Goal: Task Accomplishment & Management: Use online tool/utility

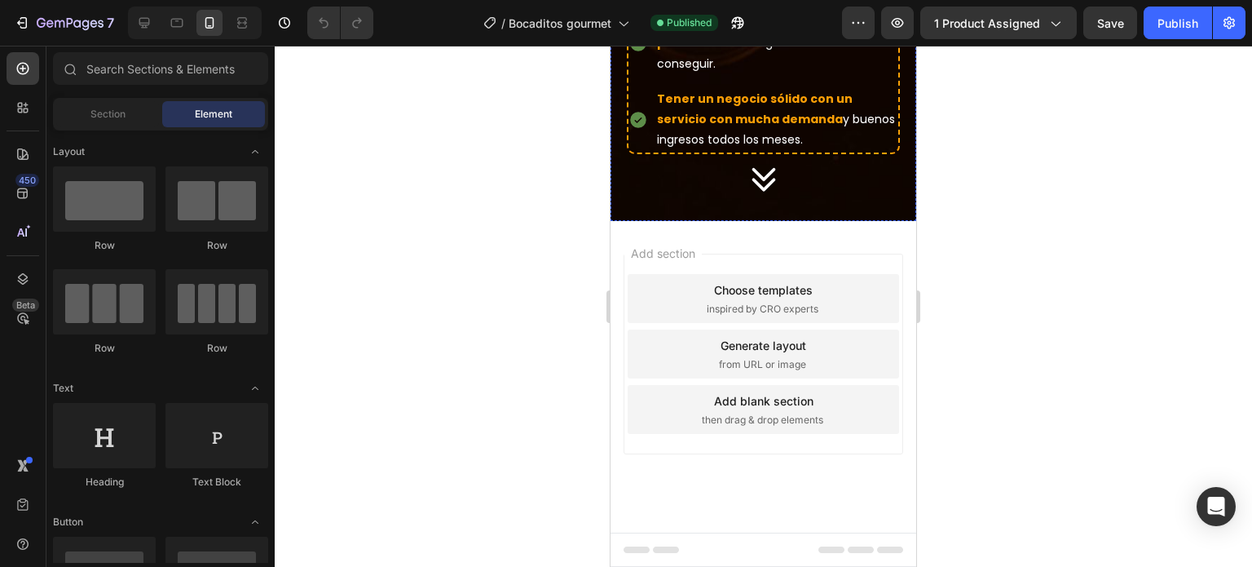
scroll to position [1356, 0]
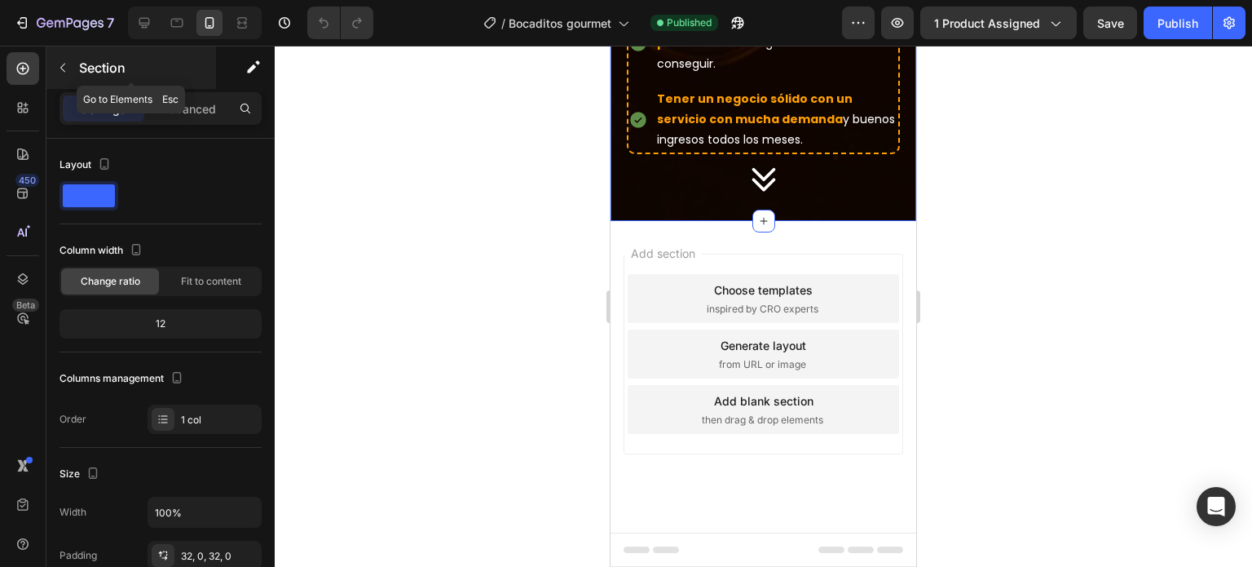
click at [59, 68] on icon "button" at bounding box center [62, 67] width 13 height 13
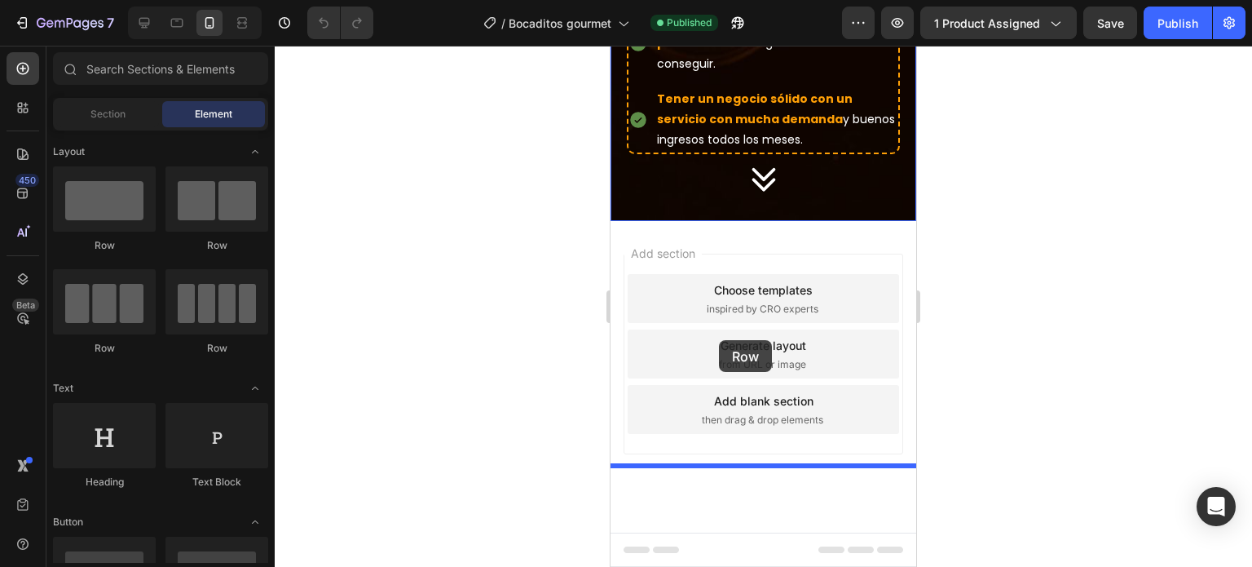
drag, startPoint x: 710, startPoint y: 240, endPoint x: 719, endPoint y: 340, distance: 99.9
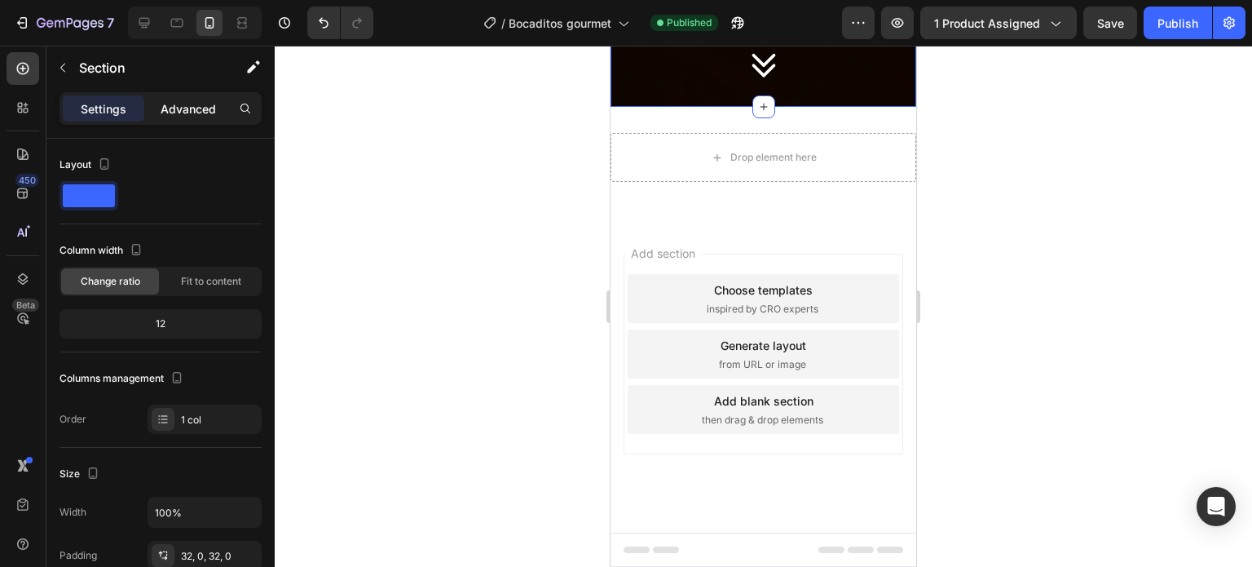
click at [208, 110] on p "Advanced" at bounding box center [188, 108] width 55 height 17
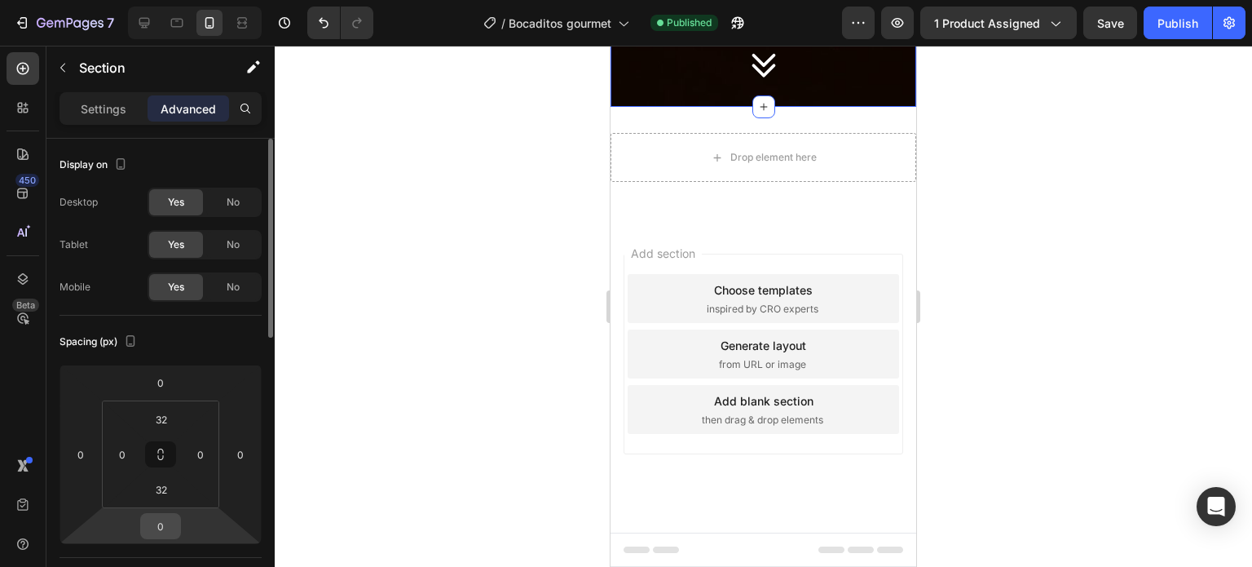
click at [157, 516] on input "0" at bounding box center [160, 526] width 33 height 24
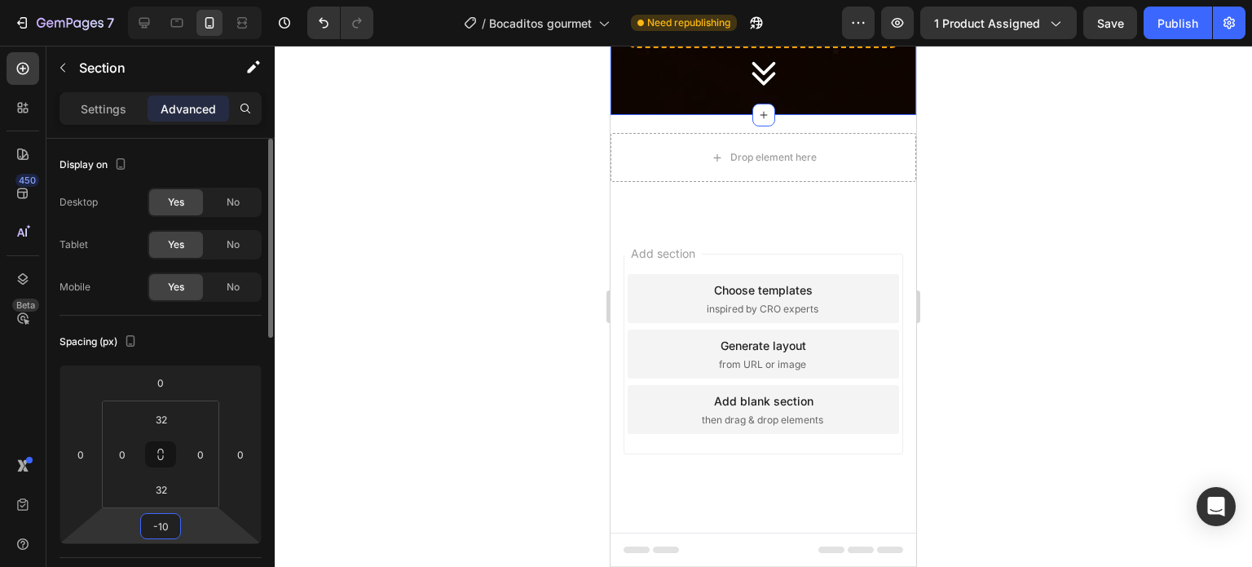
type input "-1"
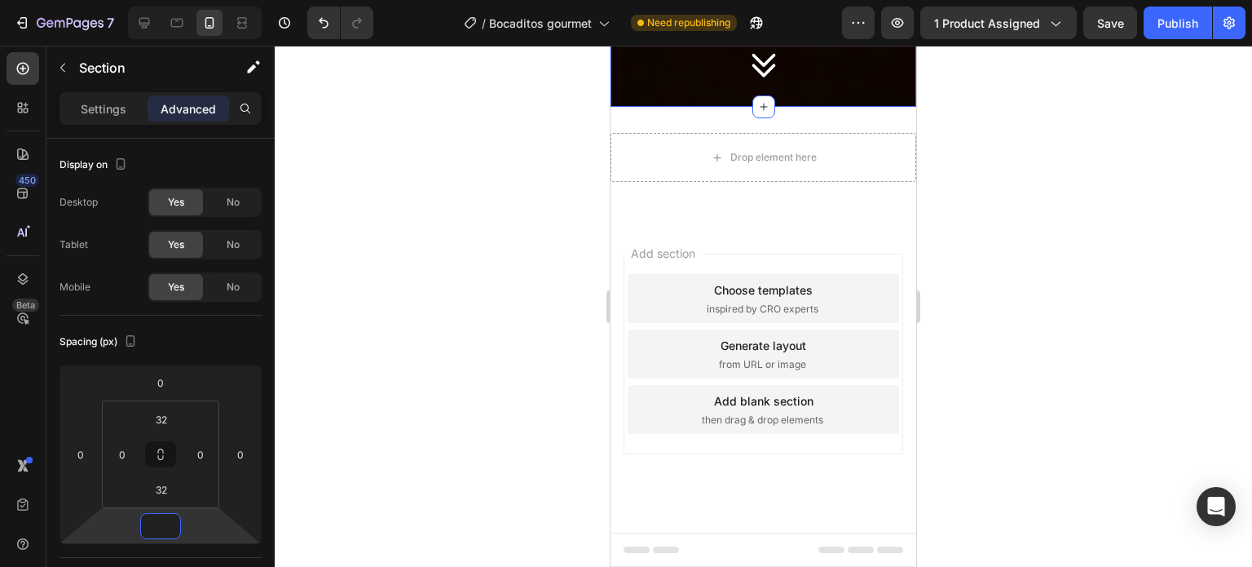
type input "0"
click at [633, 81] on div "Icon" at bounding box center [764, 60] width 306 height 41
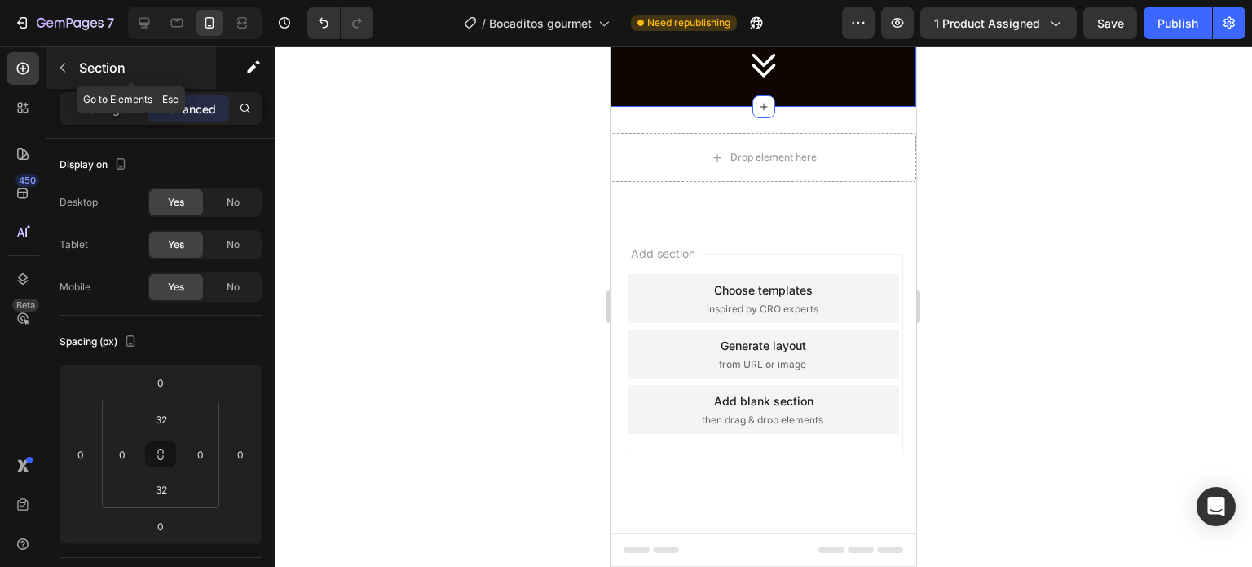
click at [69, 68] on button "button" at bounding box center [63, 68] width 26 height 26
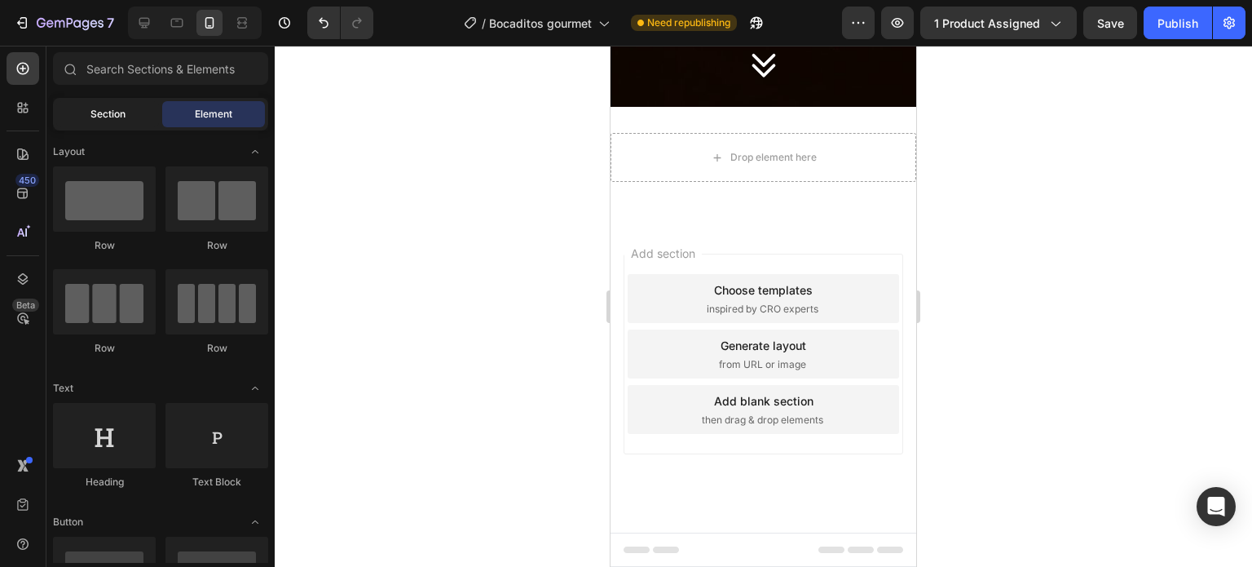
click at [108, 116] on span "Section" at bounding box center [107, 114] width 35 height 15
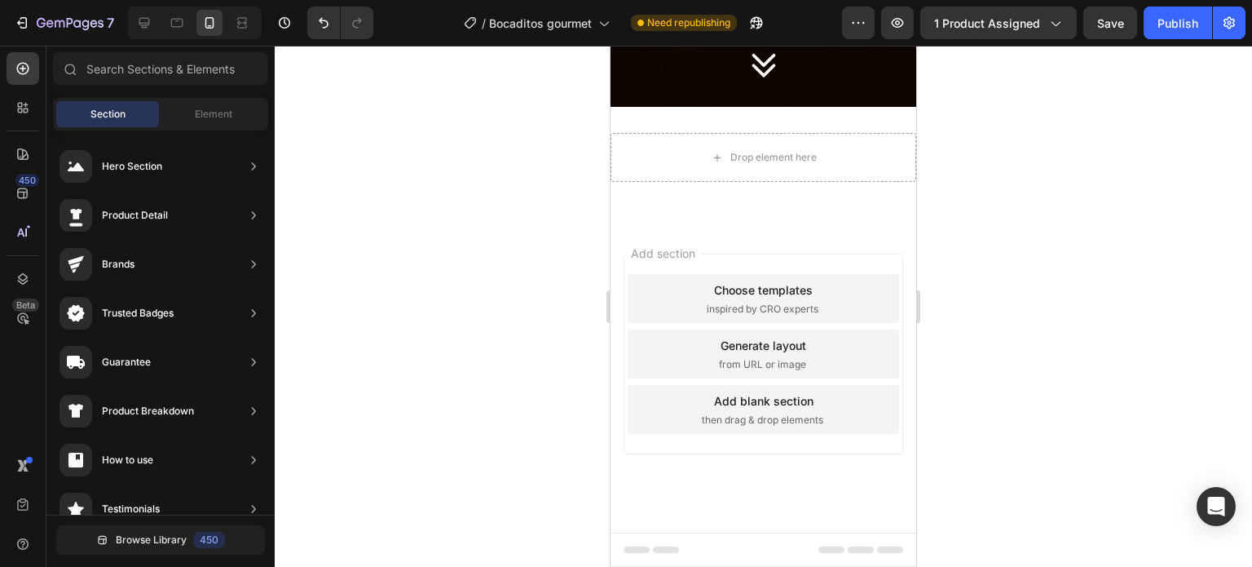
scroll to position [1484, 0]
click at [215, 116] on span "Element" at bounding box center [213, 114] width 37 height 15
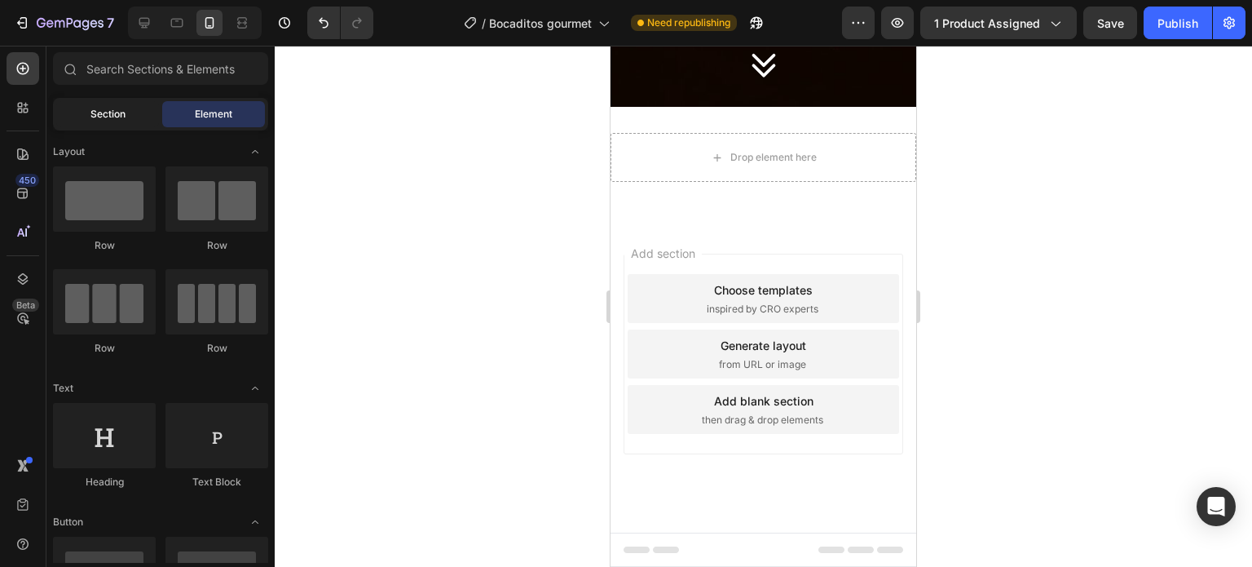
click at [140, 118] on div "Section" at bounding box center [107, 114] width 103 height 26
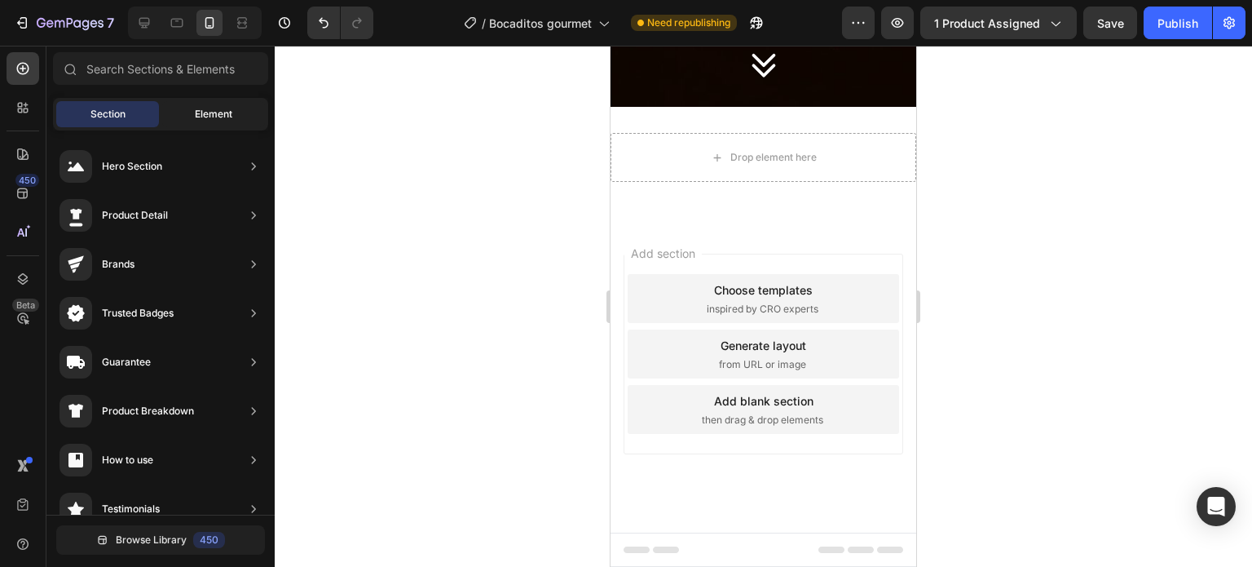
click at [209, 115] on span "Element" at bounding box center [213, 114] width 37 height 15
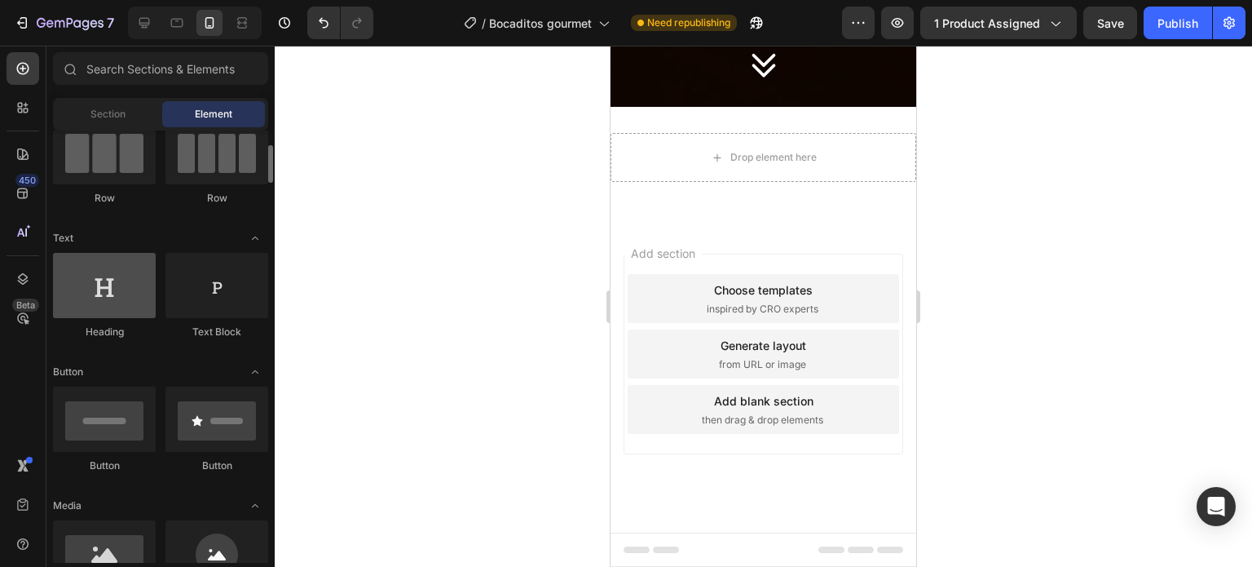
scroll to position [152, 0]
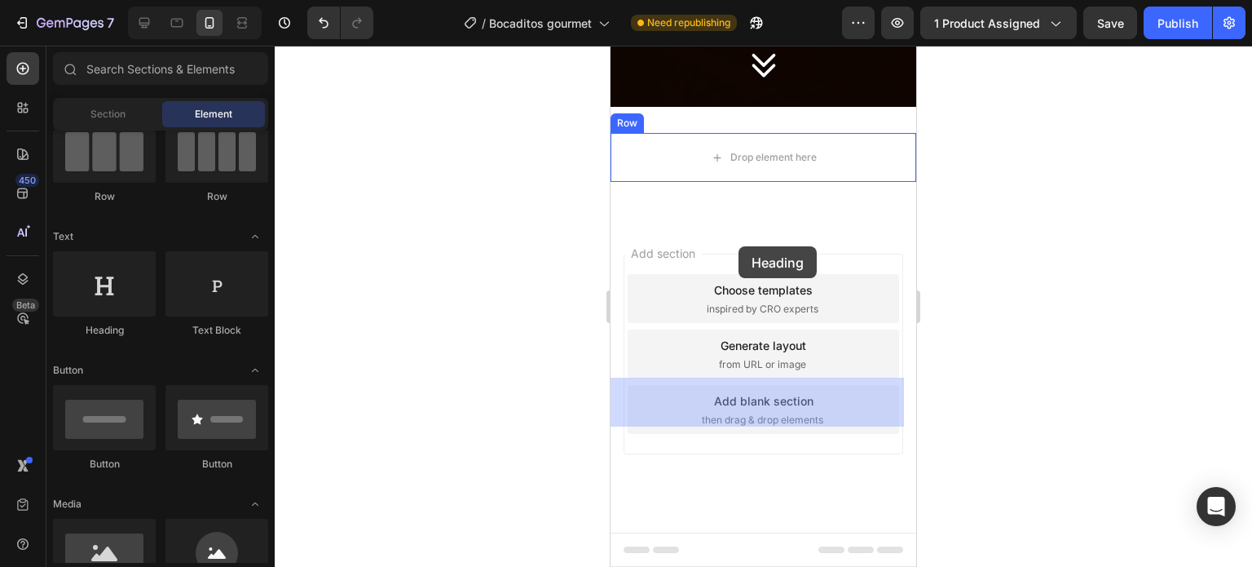
drag, startPoint x: 739, startPoint y: 343, endPoint x: 739, endPoint y: 246, distance: 97.0
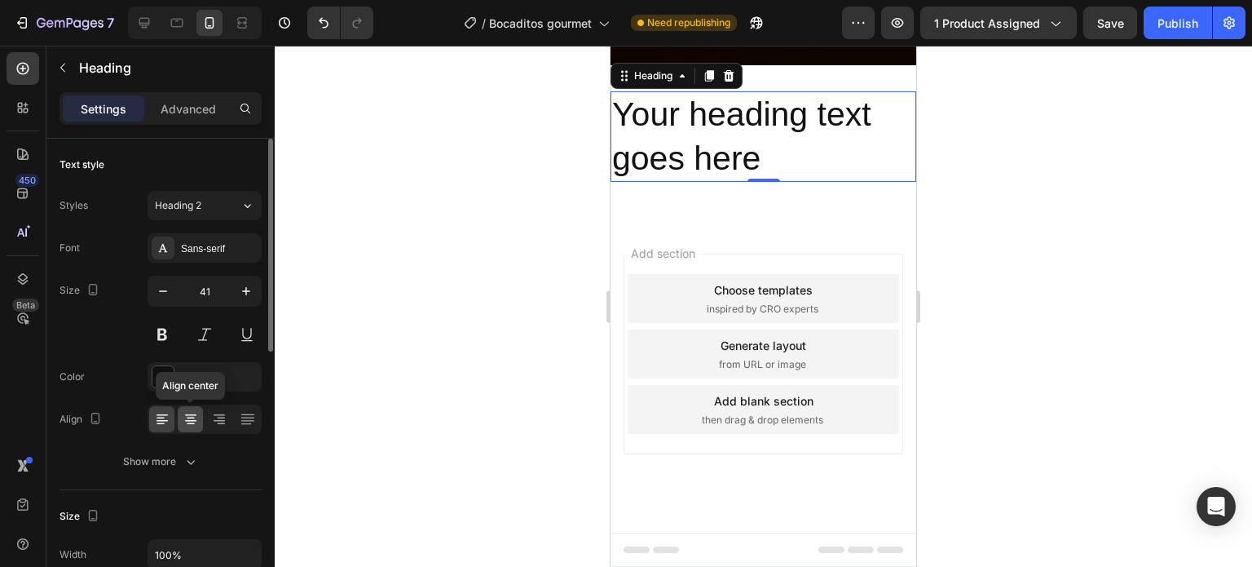
click at [188, 414] on icon at bounding box center [190, 415] width 11 height 2
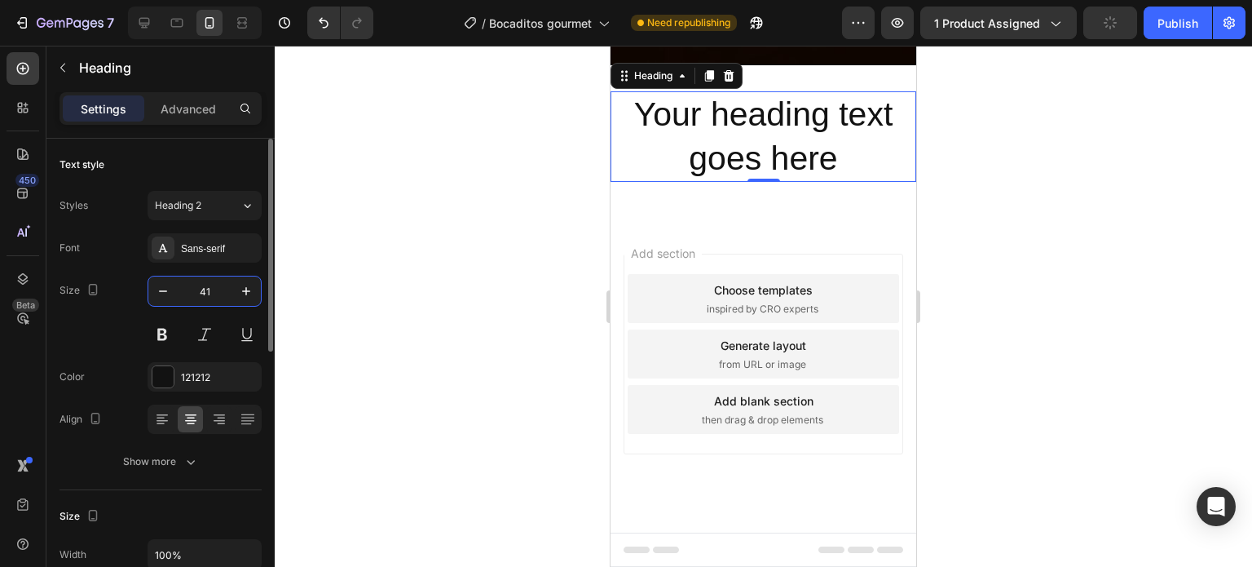
click at [204, 291] on input "41" at bounding box center [205, 290] width 54 height 29
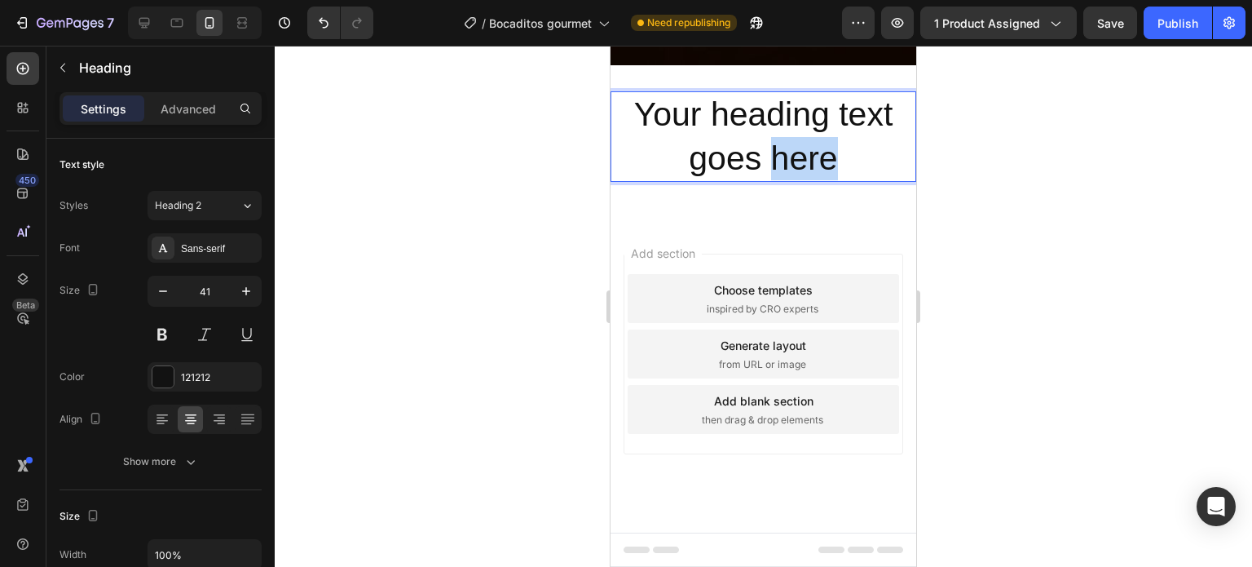
click at [764, 180] on p "Your heading text goes here" at bounding box center [763, 136] width 302 height 87
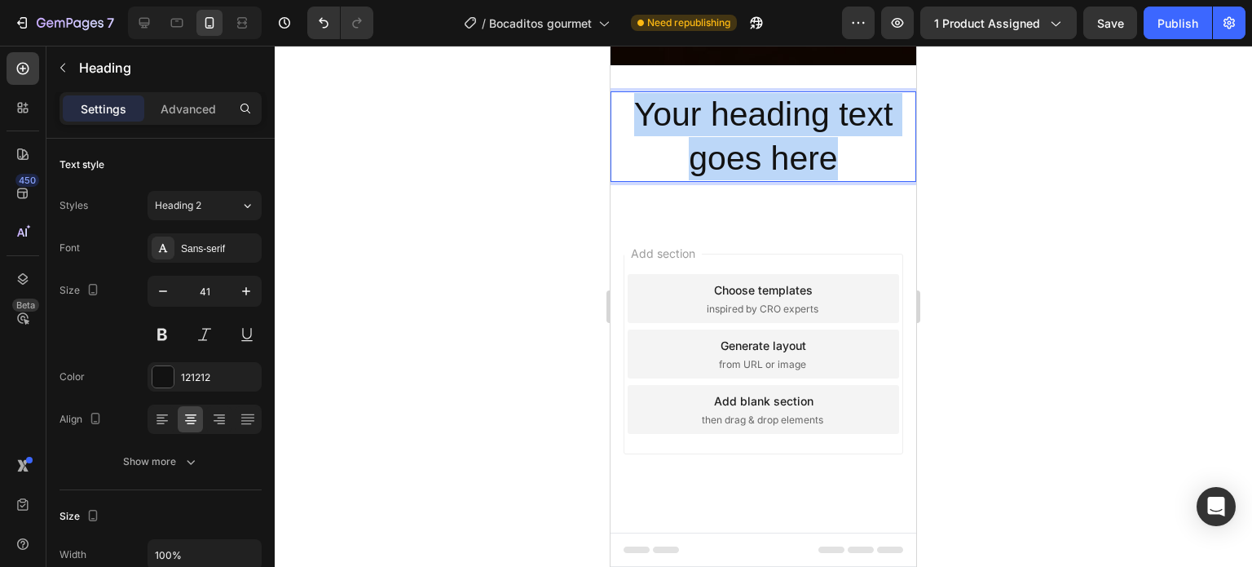
click at [764, 180] on p "Your heading text goes here" at bounding box center [763, 136] width 302 height 87
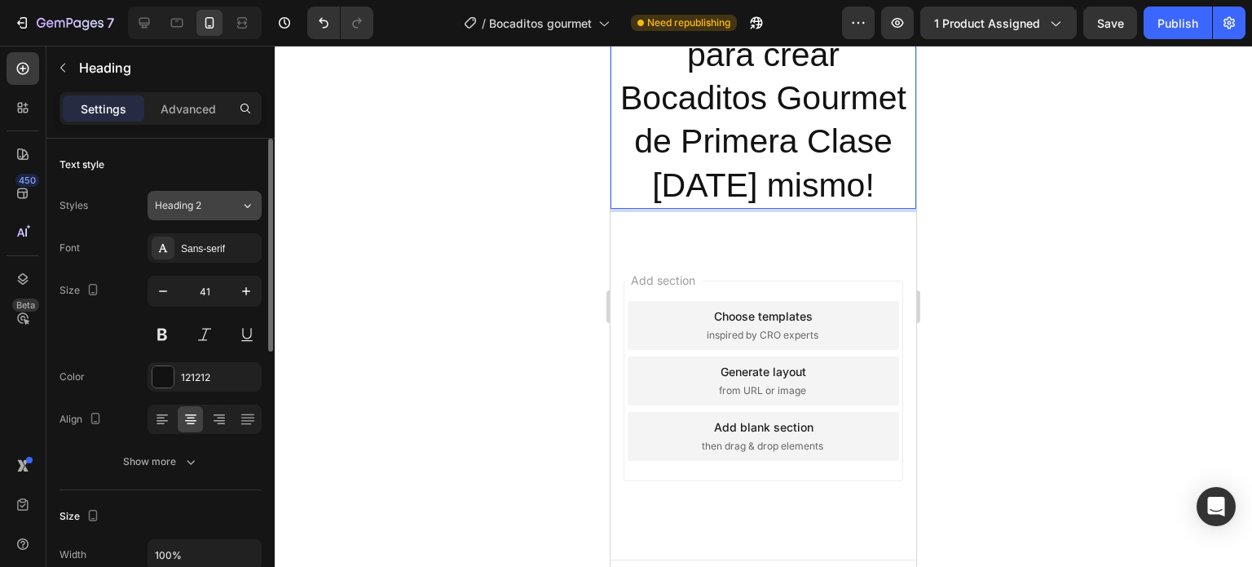
click at [232, 205] on div "Heading 2" at bounding box center [198, 205] width 86 height 15
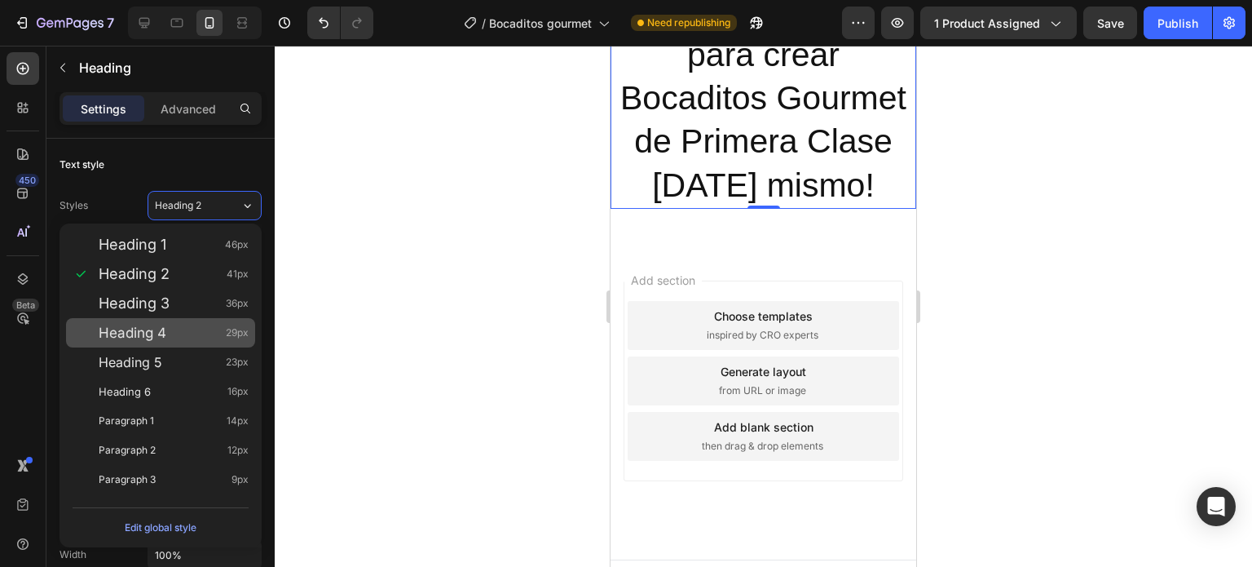
click at [189, 338] on div "Heading 4 29px" at bounding box center [174, 332] width 150 height 16
type input "29"
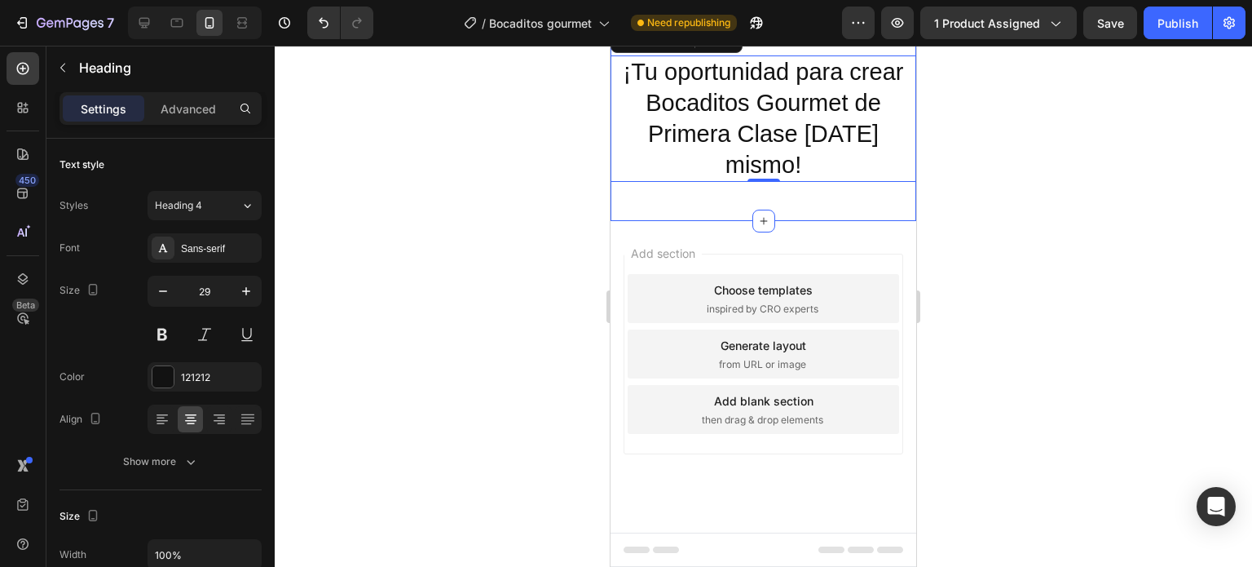
click at [814, 217] on div "¡Tu oportunidad para crear Bocaditos Gourmet de Primera Clase [DATE] mismo! Hea…" at bounding box center [764, 125] width 306 height 192
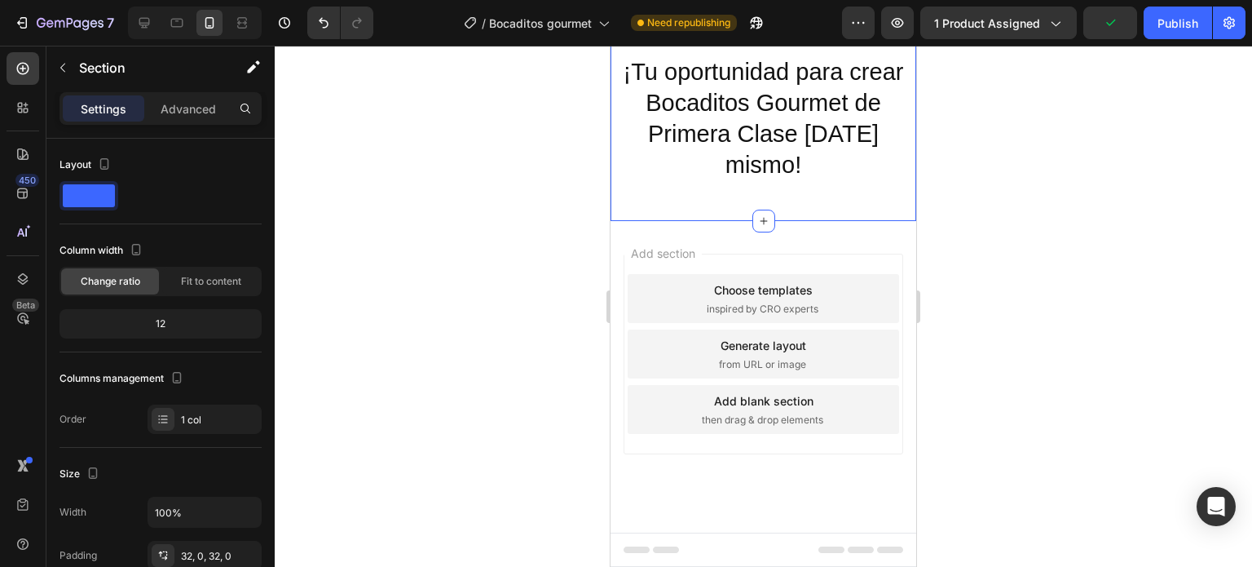
click at [647, 221] on div "¡Tu oportunidad para crear Bocaditos Gourmet de Primera Clase [DATE] mismo! Hea…" at bounding box center [764, 125] width 306 height 192
click at [183, 113] on p "Advanced" at bounding box center [188, 108] width 55 height 17
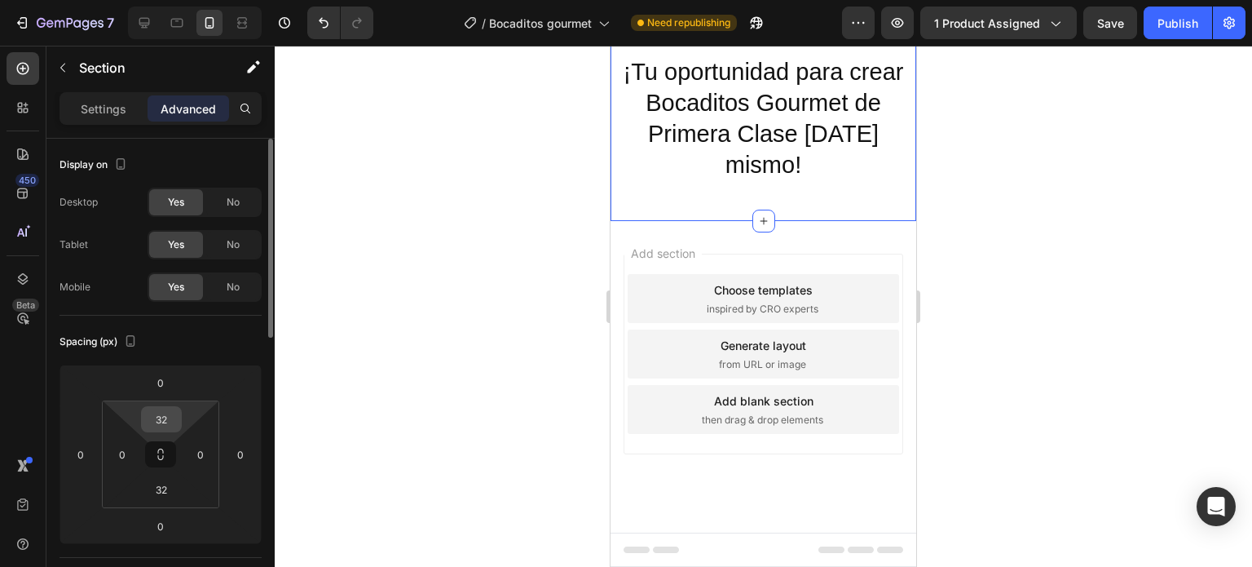
click at [163, 420] on input "32" at bounding box center [161, 419] width 33 height 24
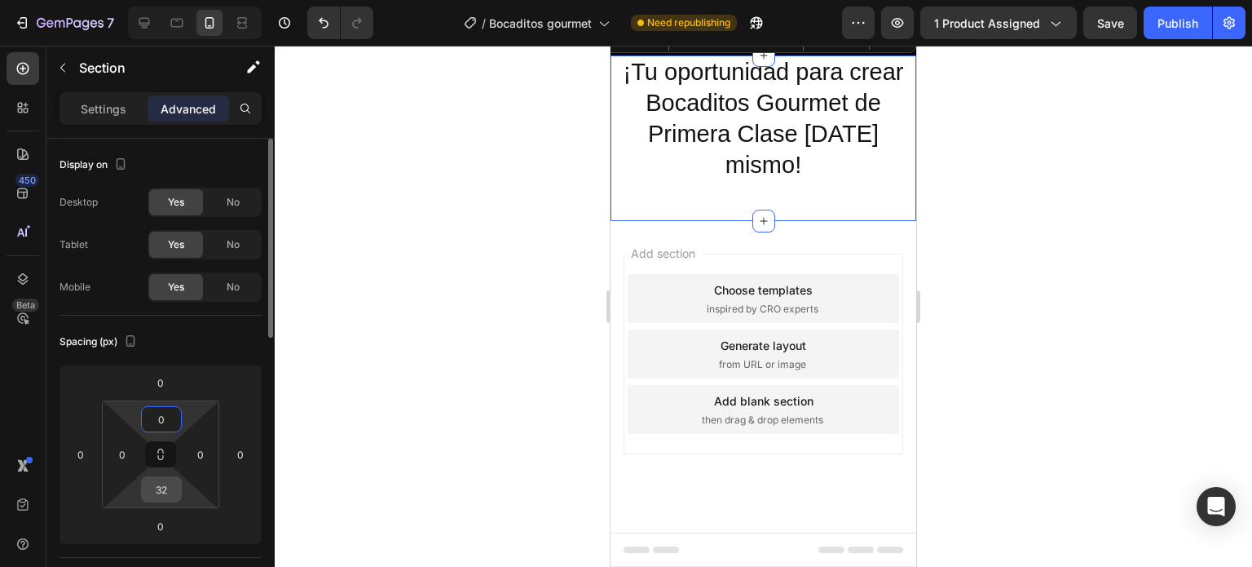
type input "0"
click at [164, 495] on input "32" at bounding box center [161, 489] width 33 height 24
type input "0"
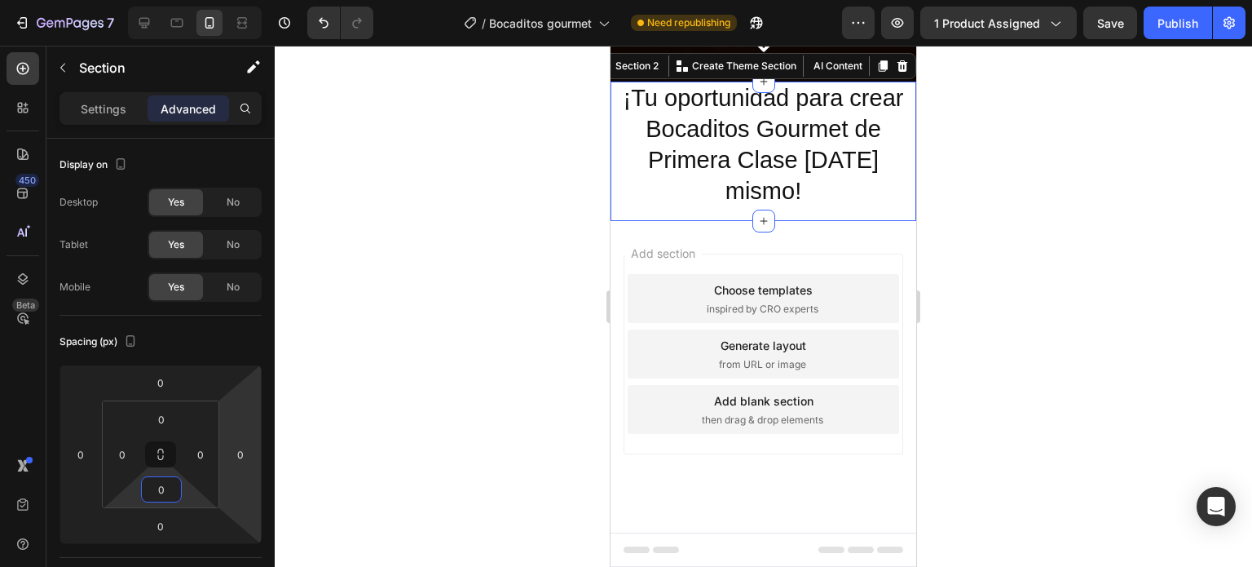
click at [677, 354] on div "Add section Choose templates inspired by CRO experts Generate layout from URL o…" at bounding box center [764, 354] width 280 height 201
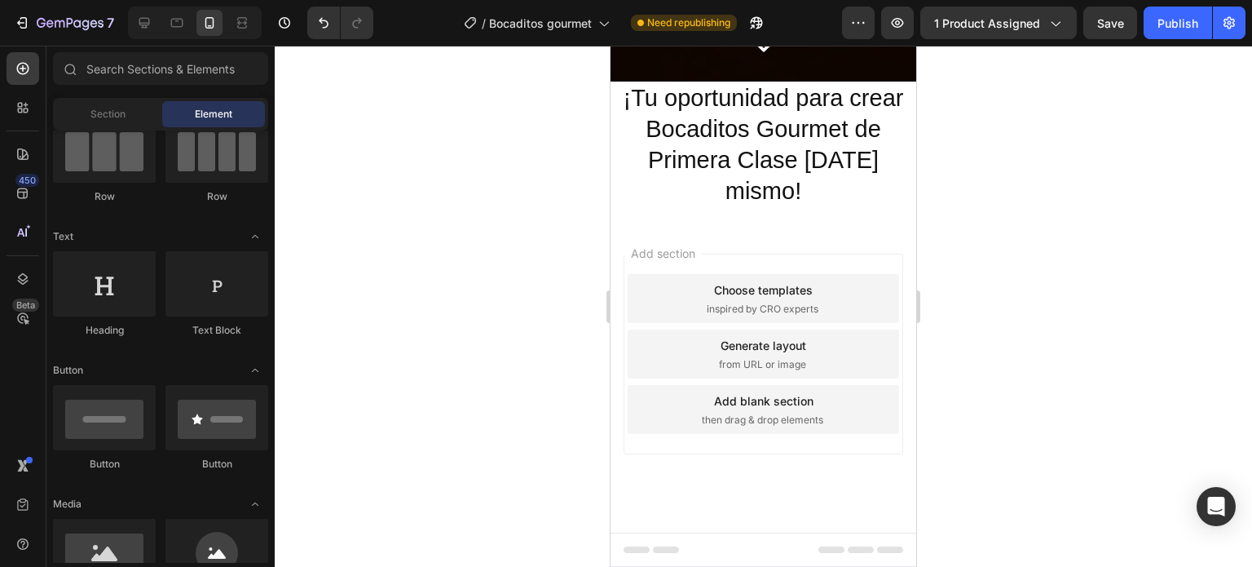
scroll to position [1497, 0]
